Goal: Task Accomplishment & Management: Manage account settings

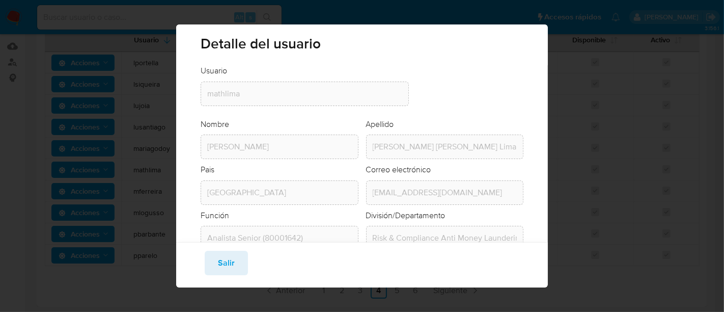
click at [227, 247] on div "Guardar Salir" at bounding box center [361, 264] width 371 height 45
click at [227, 256] on span "Salir" at bounding box center [226, 263] width 17 height 22
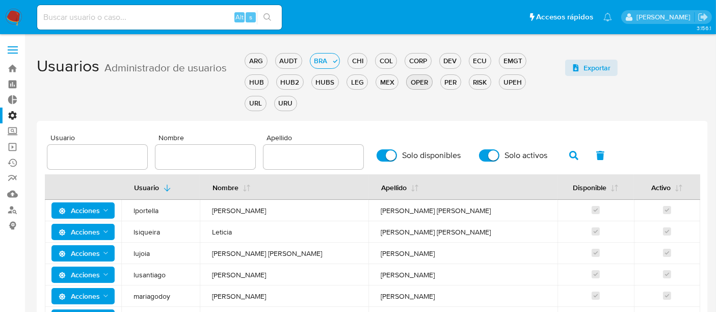
click at [407, 84] on div "OPER" at bounding box center [419, 82] width 25 height 10
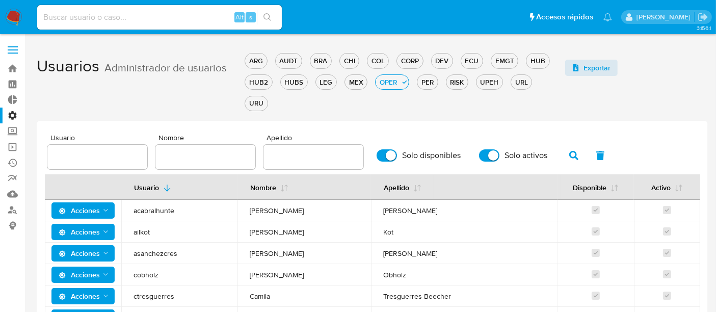
click at [197, 148] on div at bounding box center [205, 157] width 100 height 24
drag, startPoint x: 197, startPoint y: 150, endPoint x: 237, endPoint y: 166, distance: 43.1
drag, startPoint x: 237, startPoint y: 166, endPoint x: 220, endPoint y: 152, distance: 21.8
click at [223, 152] on input "text" at bounding box center [205, 156] width 100 height 13
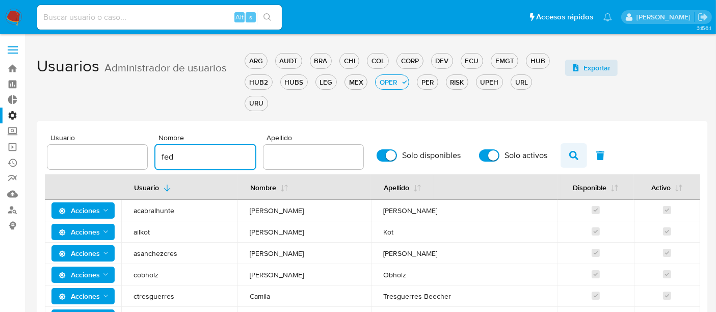
type input "fed"
click at [569, 155] on icon "button" at bounding box center [573, 155] width 9 height 9
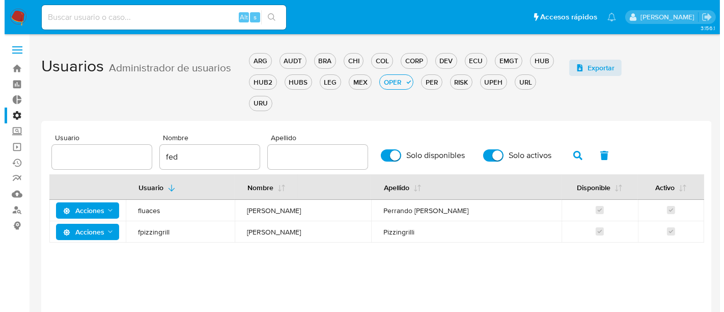
scroll to position [57, 0]
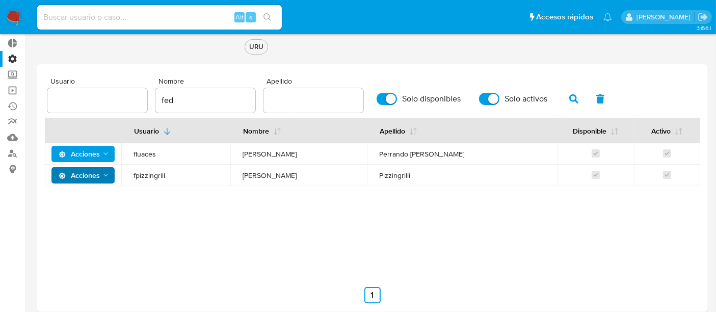
click at [96, 171] on span "Acciones" at bounding box center [79, 175] width 41 height 16
click at [89, 207] on button "Detalle" at bounding box center [85, 200] width 92 height 24
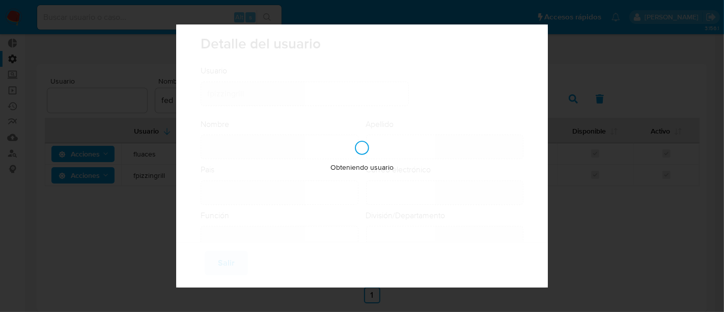
type input "[PERSON_NAME]"
type input "Pizzingrilli"
type input "[GEOGRAPHIC_DATA]"
type input "[PERSON_NAME][EMAIL_ADDRESS][PERSON_NAME][DOMAIN_NAME]"
type input "Analista Semi Senior (80001643)"
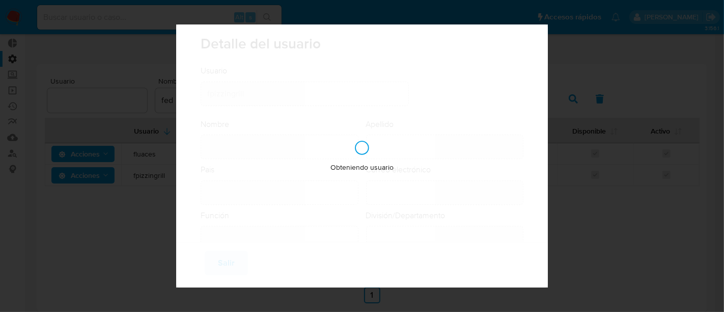
type input "Risk & Compliance Risk & Compliance Operations"
checkbox input "true"
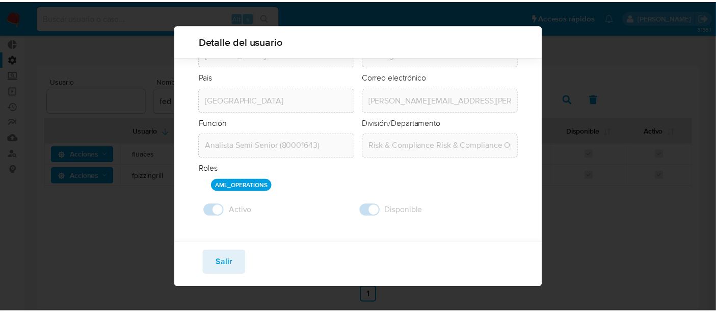
scroll to position [86, 0]
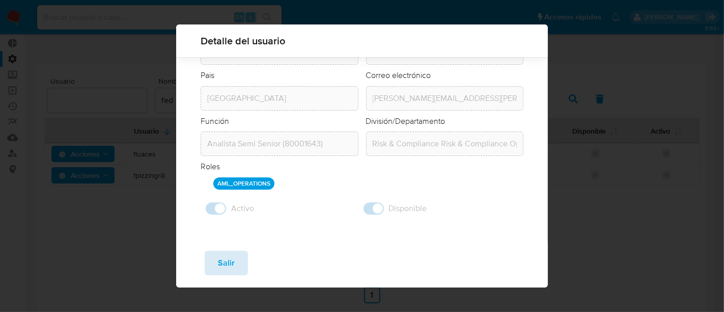
click at [237, 260] on button "Salir" at bounding box center [226, 263] width 43 height 24
checkbox input "false"
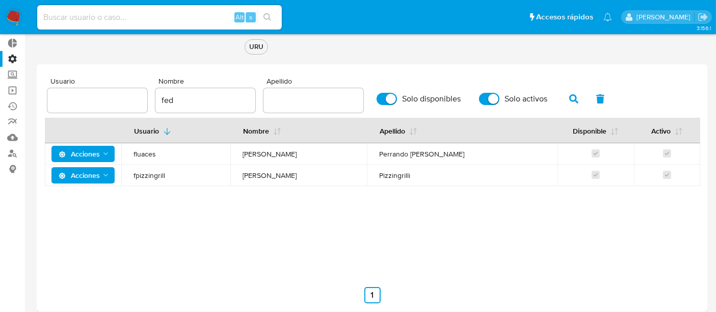
click at [257, 242] on div "Usuario Nombre Apellido Disponible Activo Acciones fluaces [PERSON_NAME] Accion…" at bounding box center [372, 194] width 655 height 153
